Goal: Navigation & Orientation: Find specific page/section

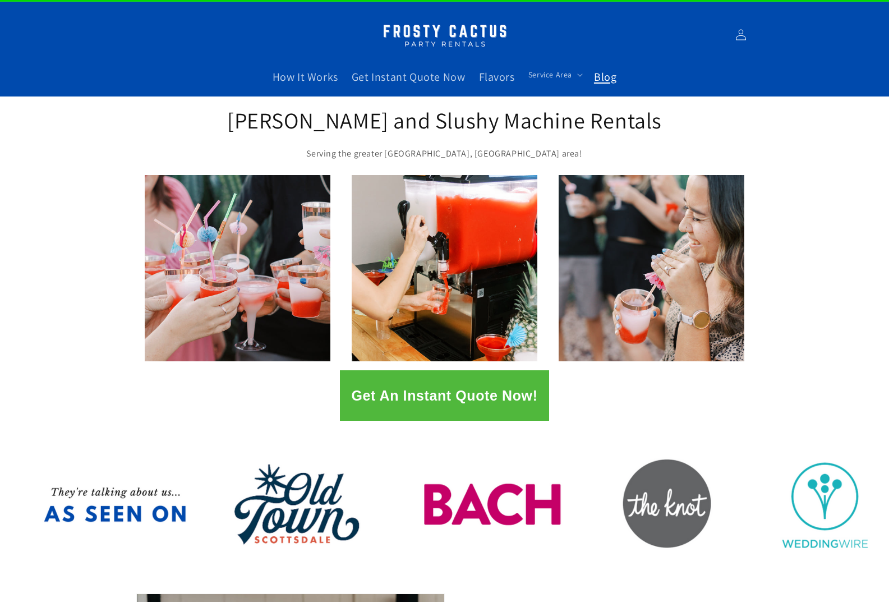
click at [616, 87] on link "Blog" at bounding box center [605, 77] width 36 height 28
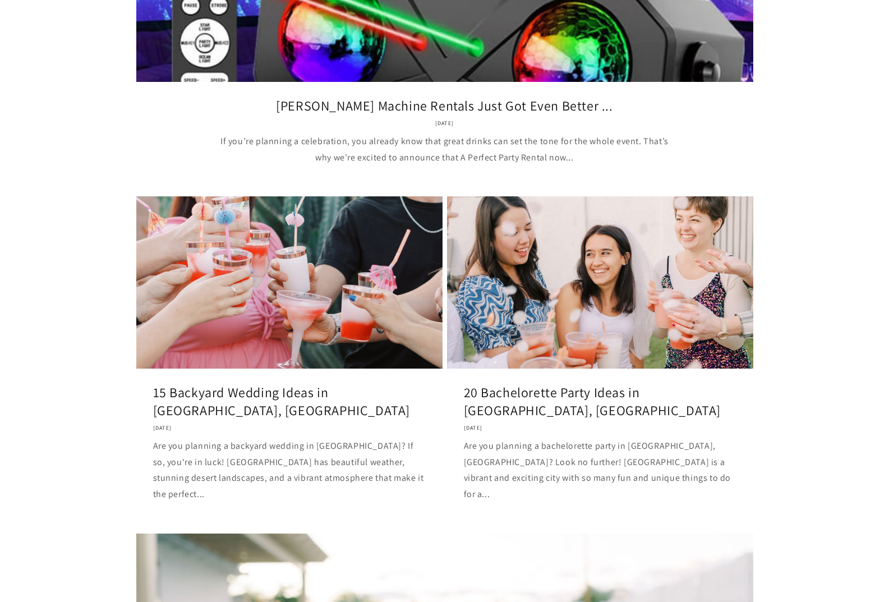
scroll to position [449, 0]
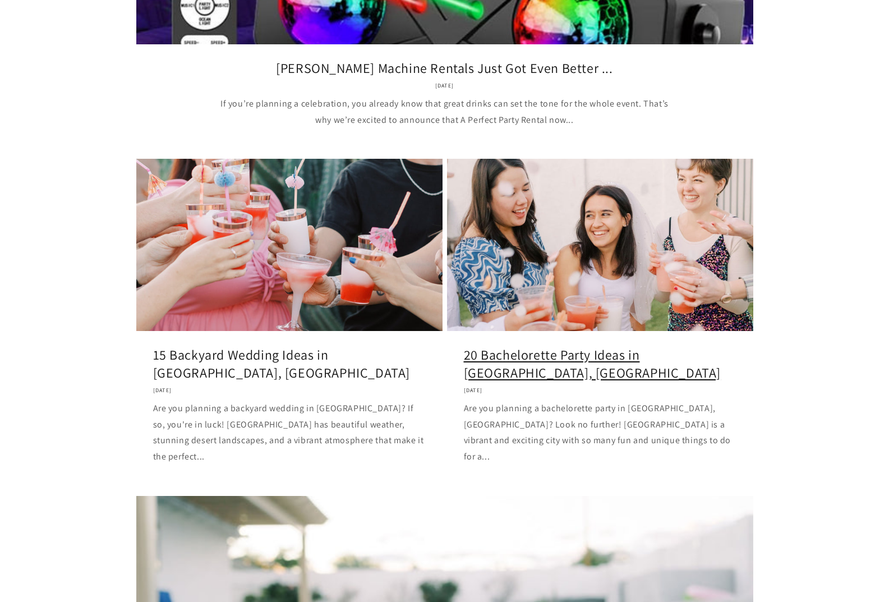
click at [575, 346] on link "20 Bachelorette Party Ideas in Scottsdale, AZ" at bounding box center [600, 363] width 273 height 35
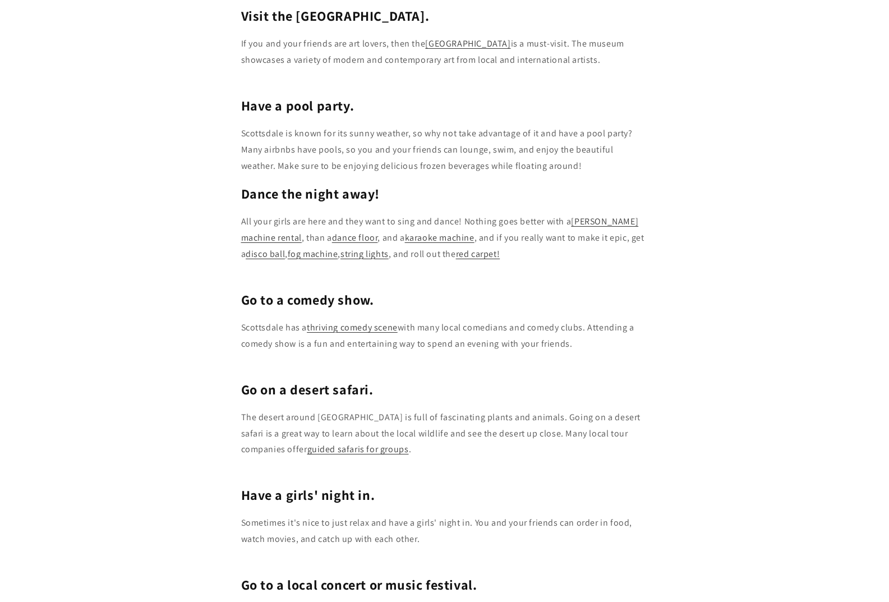
scroll to position [2748, 0]
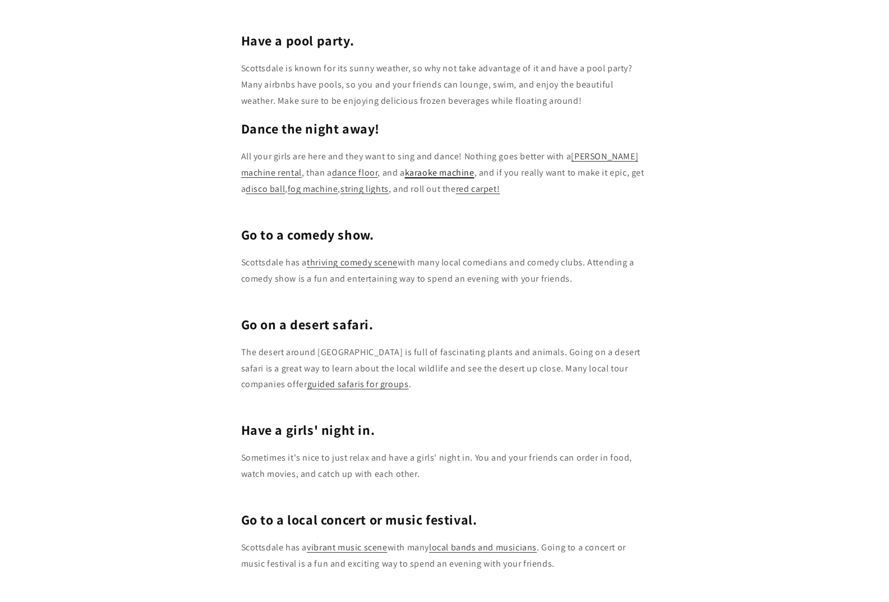
click at [427, 167] on link "karaoke machine" at bounding box center [440, 173] width 70 height 12
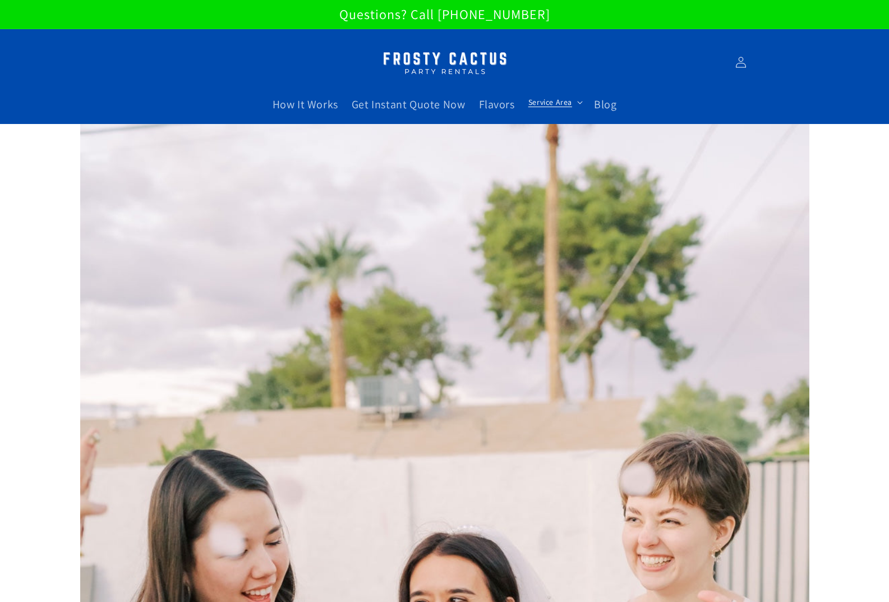
click at [560, 103] on span "Service Area" at bounding box center [550, 102] width 44 height 10
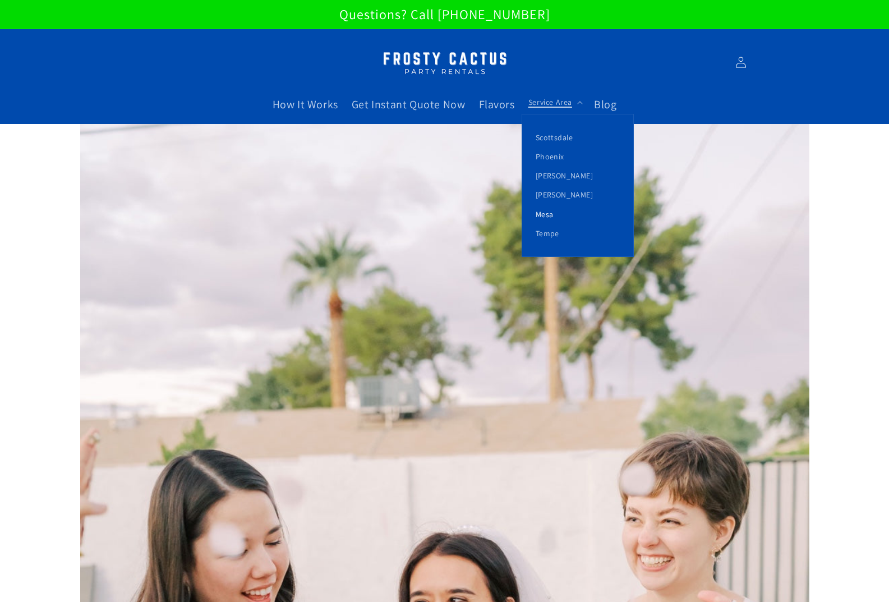
click at [545, 211] on link "Mesa" at bounding box center [577, 214] width 111 height 19
